Goal: Task Accomplishment & Management: Manage account settings

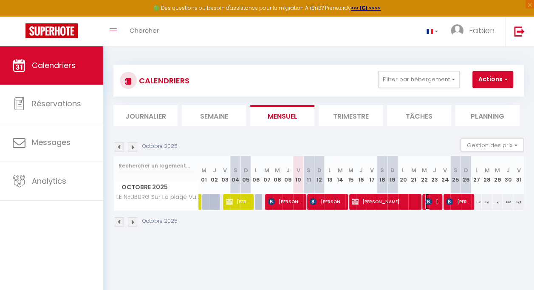
click at [434, 204] on span "[PERSON_NAME]" at bounding box center [432, 201] width 14 height 16
select select "OK"
select select "0"
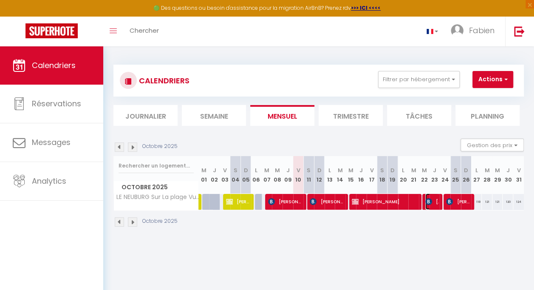
select select "1"
select select
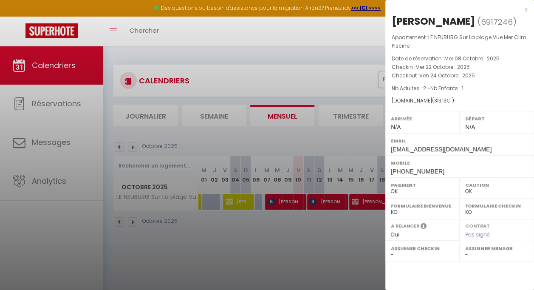
select select "43637"
drag, startPoint x: 394, startPoint y: 20, endPoint x: 472, endPoint y: 20, distance: 77.8
click at [472, 20] on div "[PERSON_NAME]" at bounding box center [434, 21] width 84 height 14
copy div "[PERSON_NAME]"
click at [273, 263] on div at bounding box center [267, 145] width 534 height 290
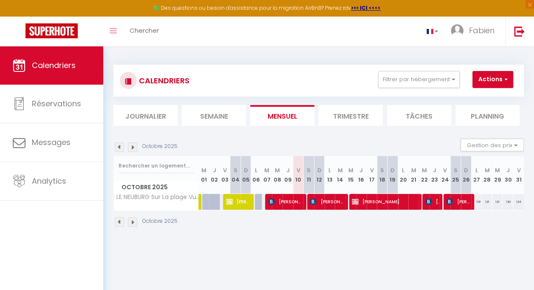
click at [135, 147] on img at bounding box center [132, 146] width 9 height 9
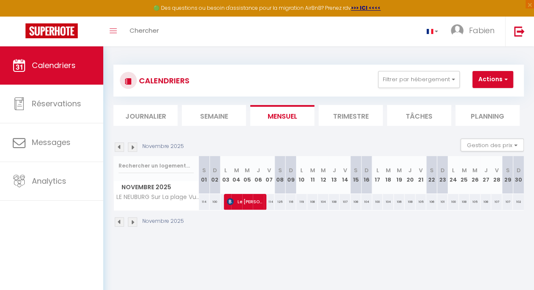
click at [134, 147] on img at bounding box center [132, 146] width 9 height 9
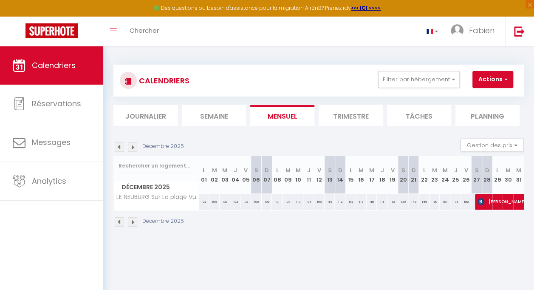
click at [134, 147] on img at bounding box center [132, 146] width 9 height 9
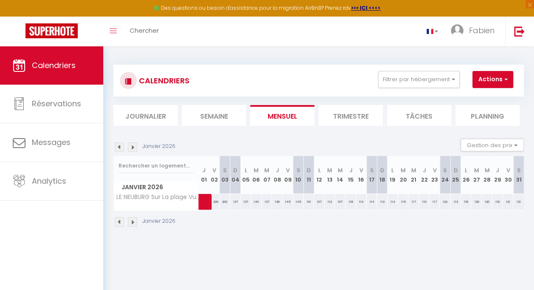
click at [134, 147] on img at bounding box center [132, 146] width 9 height 9
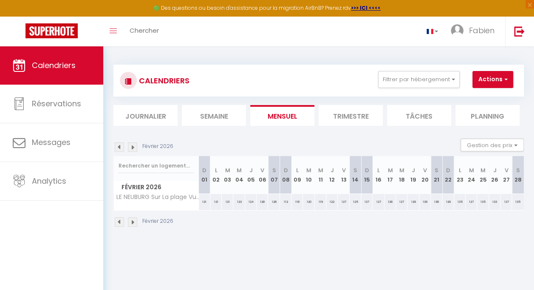
click at [134, 147] on img at bounding box center [132, 146] width 9 height 9
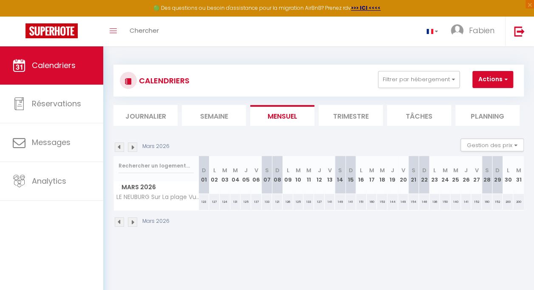
click at [134, 147] on img at bounding box center [132, 146] width 9 height 9
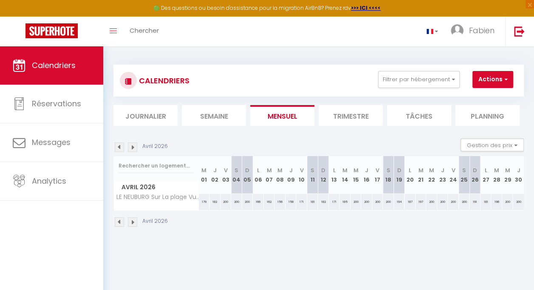
click at [134, 147] on img at bounding box center [132, 146] width 9 height 9
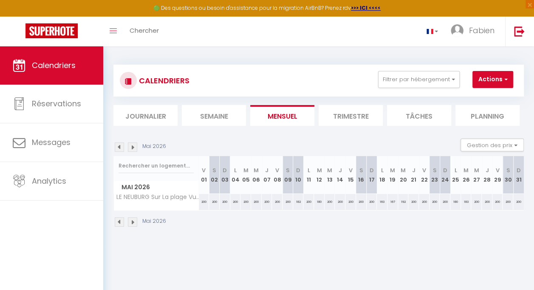
click at [134, 147] on img at bounding box center [132, 146] width 9 height 9
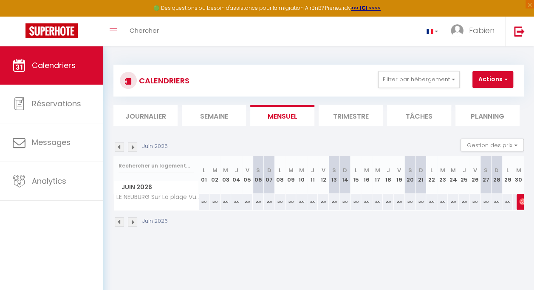
click at [134, 147] on img at bounding box center [132, 146] width 9 height 9
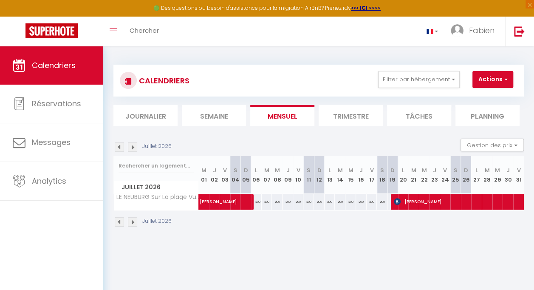
click at [134, 147] on img at bounding box center [132, 146] width 9 height 9
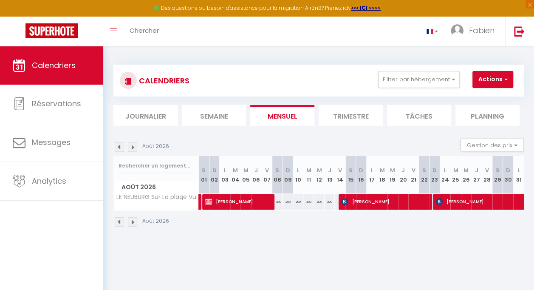
click at [134, 147] on img at bounding box center [132, 146] width 9 height 9
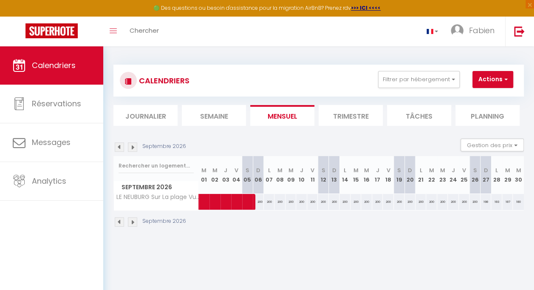
click at [119, 146] on img at bounding box center [119, 146] width 9 height 9
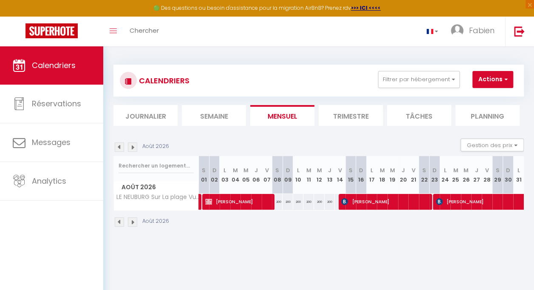
click at [133, 147] on img at bounding box center [132, 146] width 9 height 9
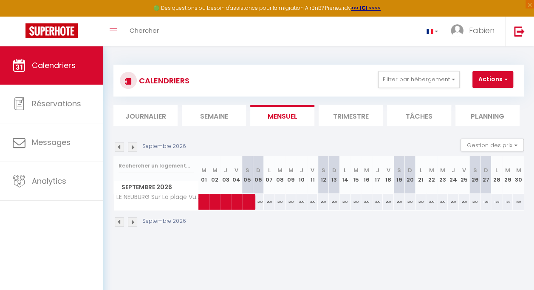
click at [133, 147] on img at bounding box center [132, 146] width 9 height 9
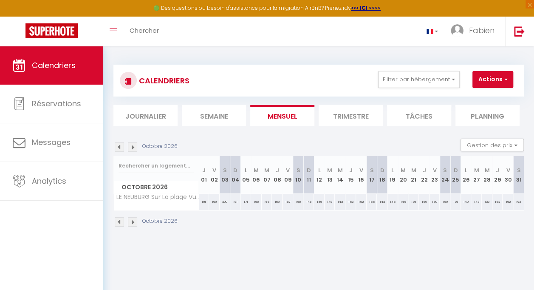
click at [118, 148] on img at bounding box center [119, 146] width 9 height 9
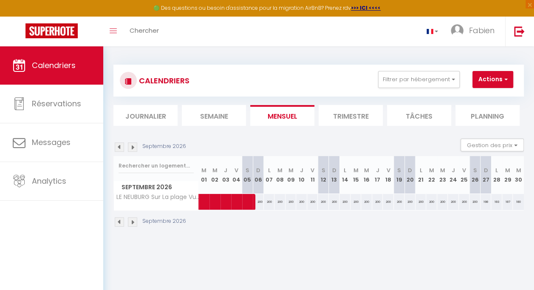
click at [117, 148] on img at bounding box center [119, 146] width 9 height 9
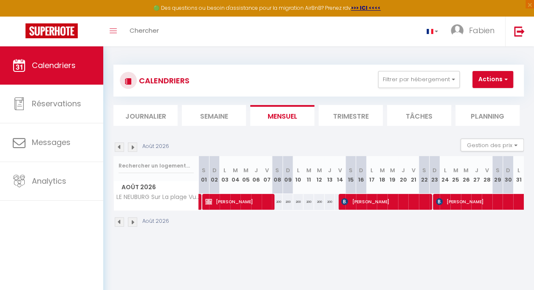
click at [117, 148] on img at bounding box center [119, 146] width 9 height 9
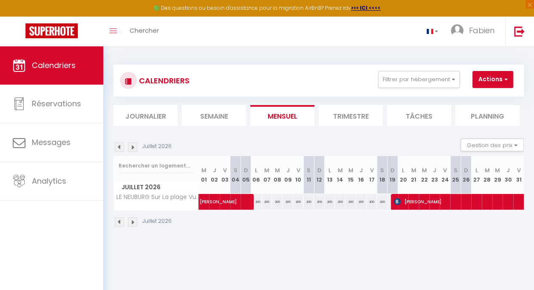
click at [117, 148] on img at bounding box center [119, 146] width 9 height 9
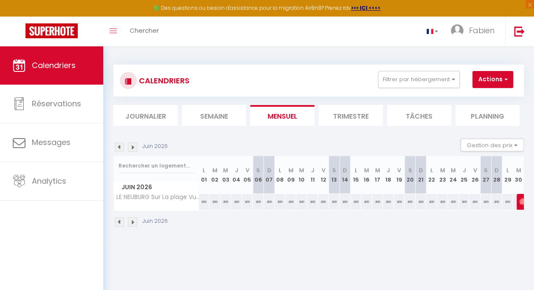
click at [117, 148] on img at bounding box center [119, 146] width 9 height 9
